Goal: Information Seeking & Learning: Check status

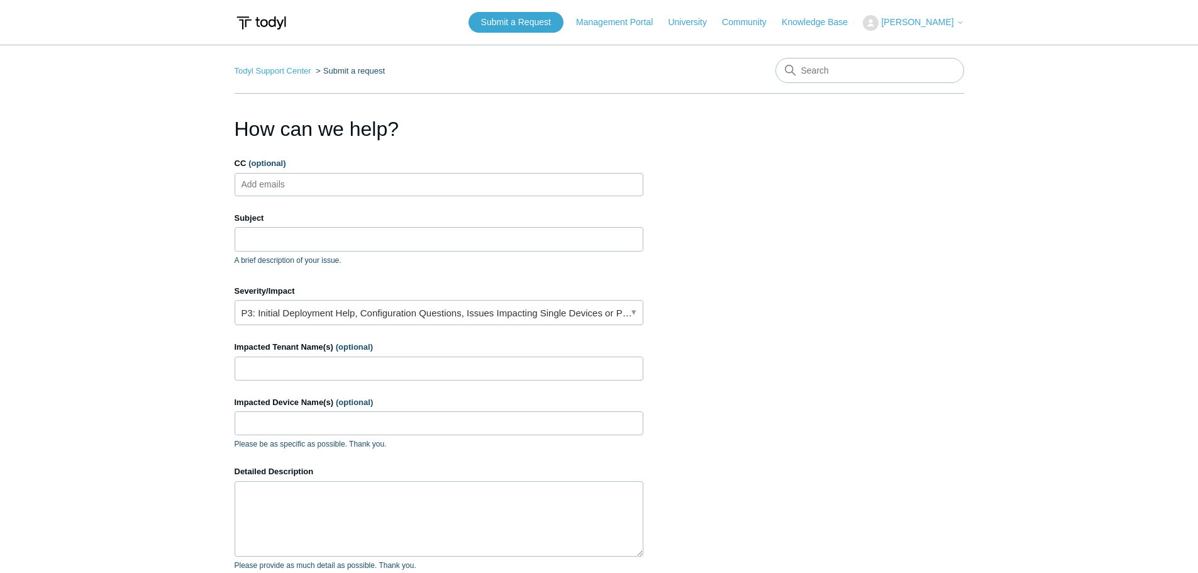
click at [262, 21] on img at bounding box center [261, 22] width 53 height 23
click at [953, 23] on span "[PERSON_NAME]" at bounding box center [917, 22] width 72 height 10
click at [946, 48] on link "My Support Requests" at bounding box center [925, 49] width 123 height 22
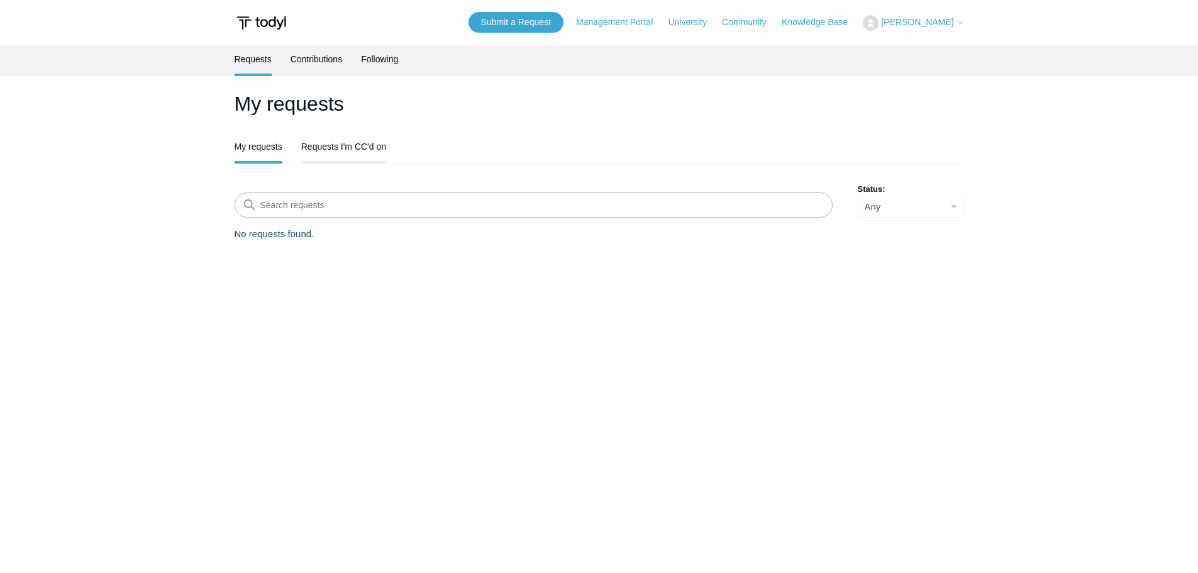
click at [351, 152] on link "Requests I'm CC'd on" at bounding box center [343, 145] width 85 height 26
click at [270, 150] on link "My requests" at bounding box center [259, 145] width 48 height 26
click at [318, 55] on link "Contributions" at bounding box center [317, 58] width 52 height 26
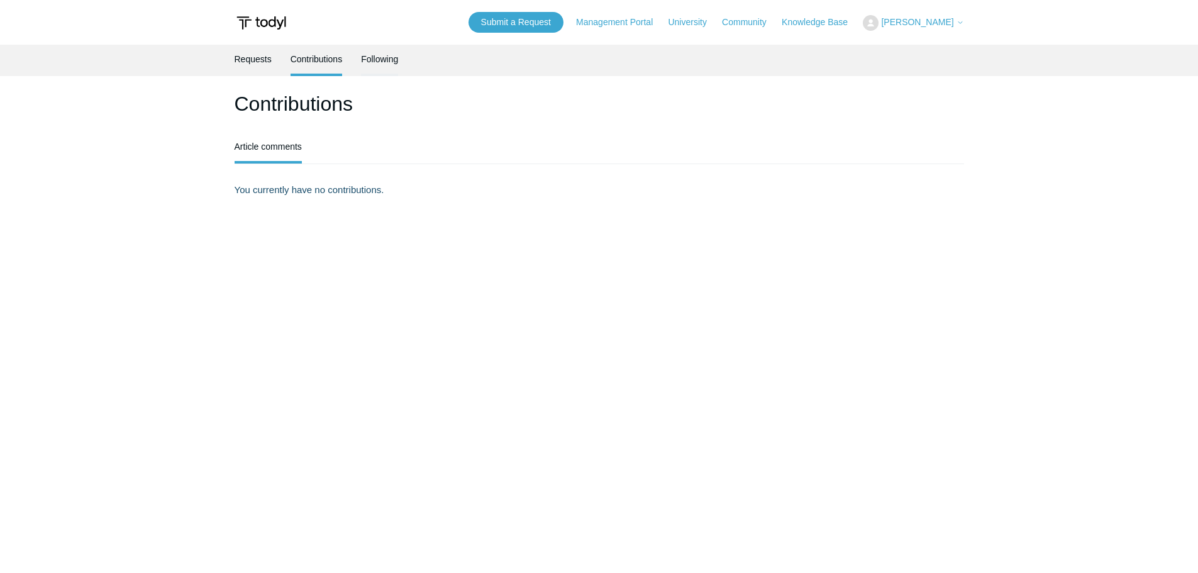
click at [396, 63] on link "Following" at bounding box center [379, 58] width 37 height 26
